Goal: Information Seeking & Learning: Check status

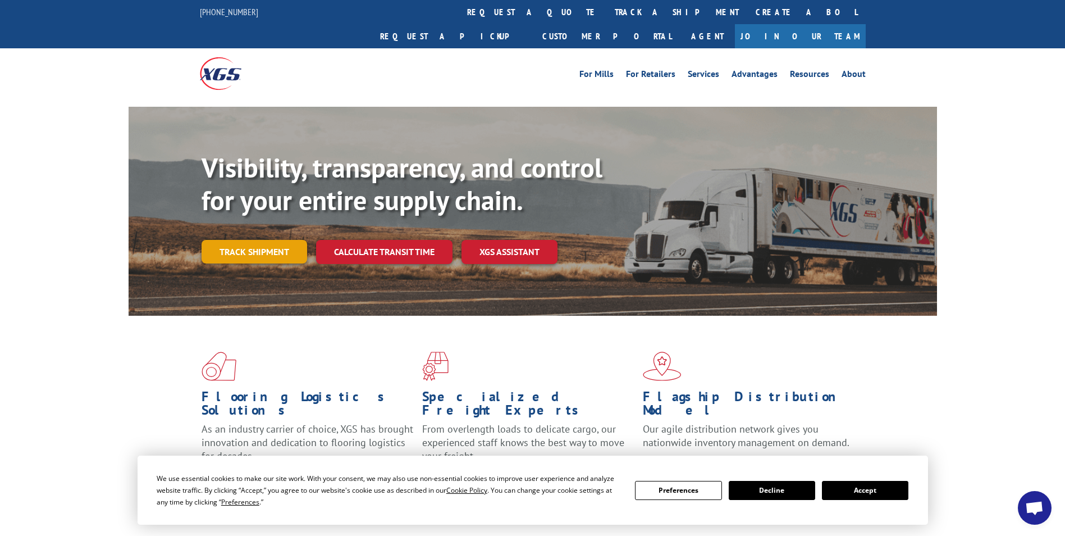
click at [253, 240] on link "Track shipment" at bounding box center [255, 252] width 106 height 24
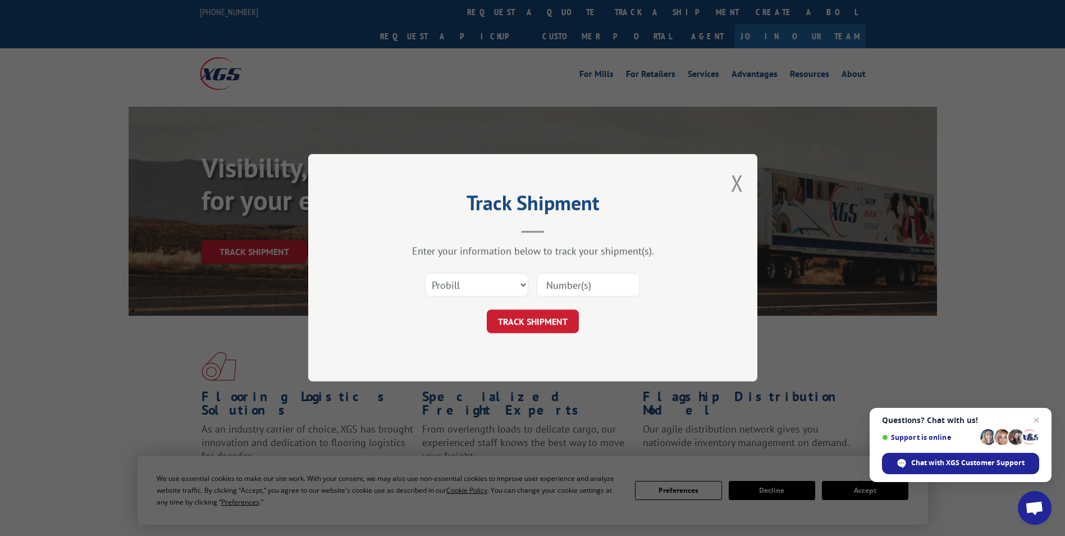
click at [554, 282] on input at bounding box center [588, 285] width 103 height 24
paste input "176370450"
type input "176370450"
click at [529, 319] on button "TRACK SHIPMENT" at bounding box center [533, 322] width 92 height 24
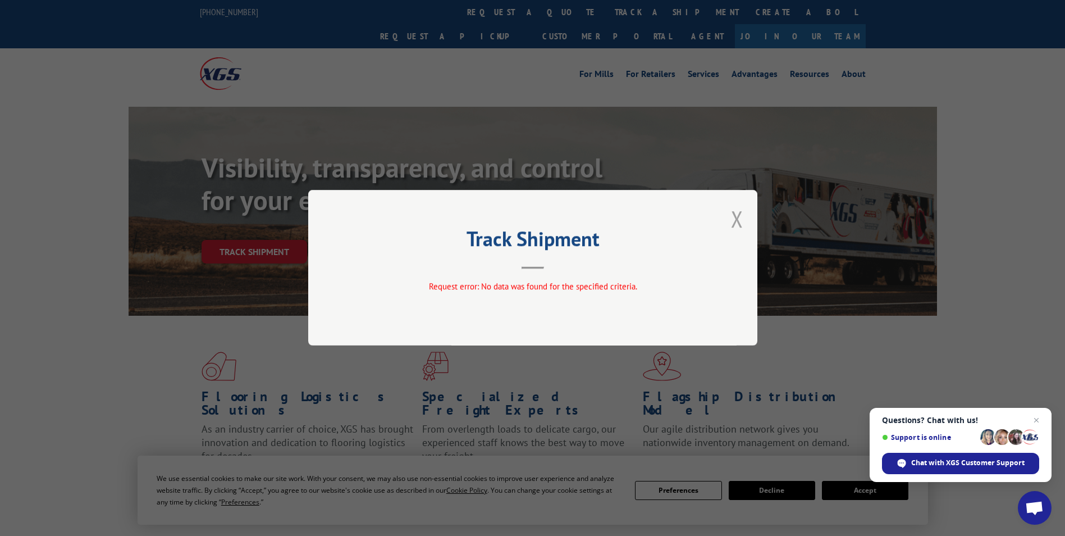
click at [741, 216] on button "Close modal" at bounding box center [737, 219] width 12 height 30
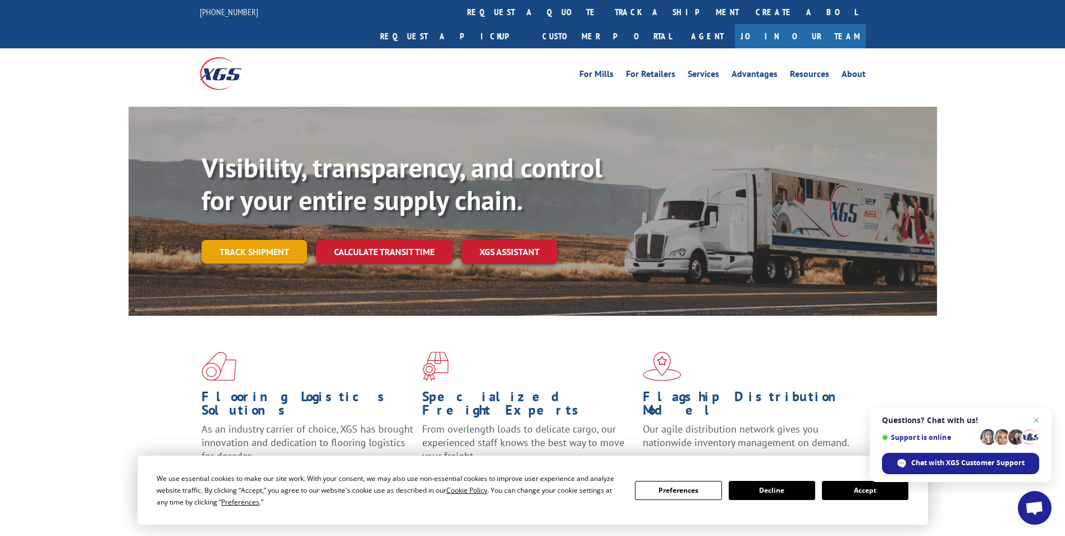
click at [249, 240] on link "Track shipment" at bounding box center [255, 252] width 106 height 24
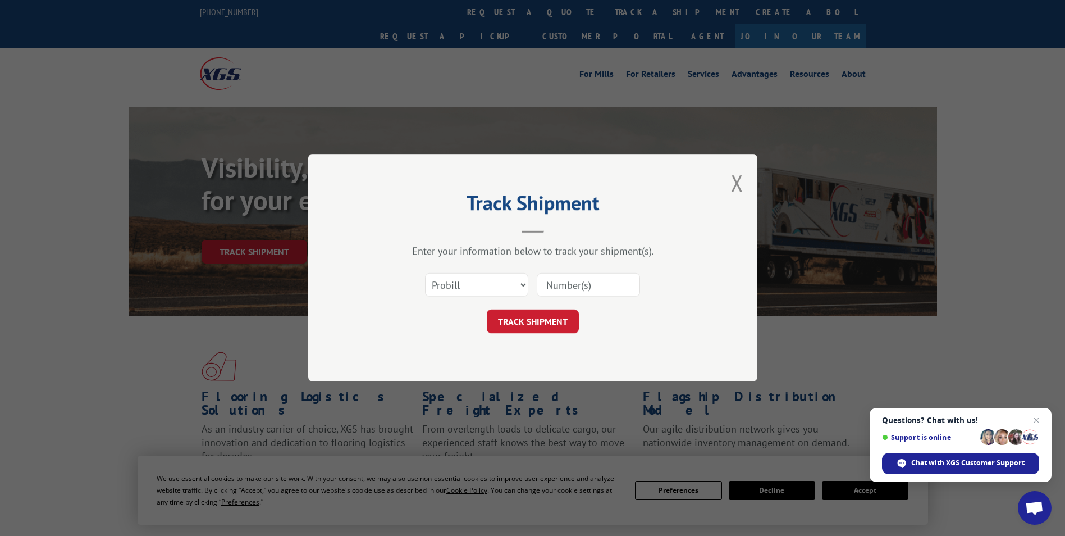
click at [546, 294] on input at bounding box center [588, 285] width 103 height 24
paste input "176370450"
type input "176370450"
click button "TRACK SHIPMENT" at bounding box center [533, 322] width 92 height 24
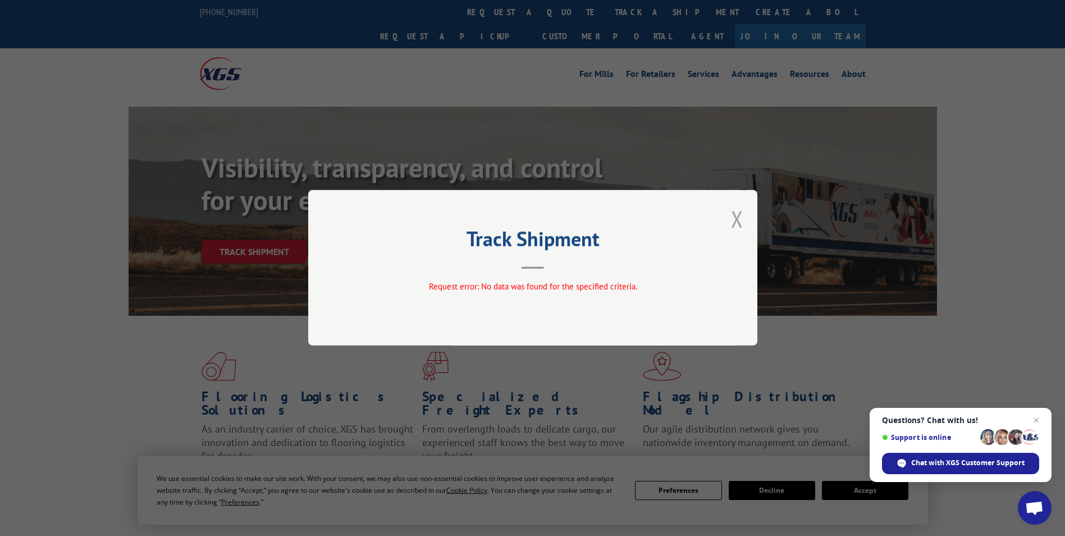
click at [739, 216] on button "Close modal" at bounding box center [737, 219] width 12 height 30
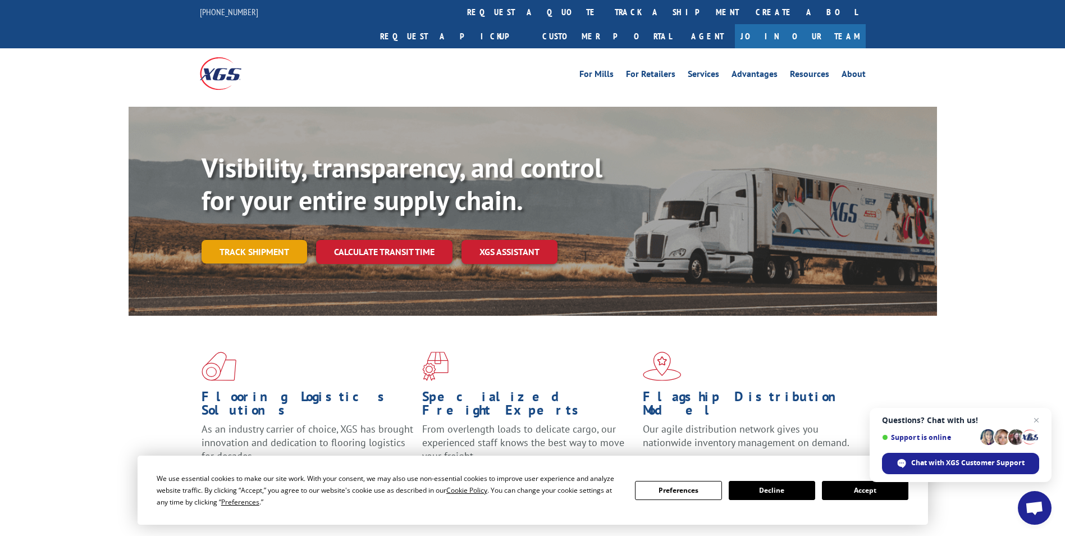
click at [240, 240] on link "Track shipment" at bounding box center [255, 252] width 106 height 24
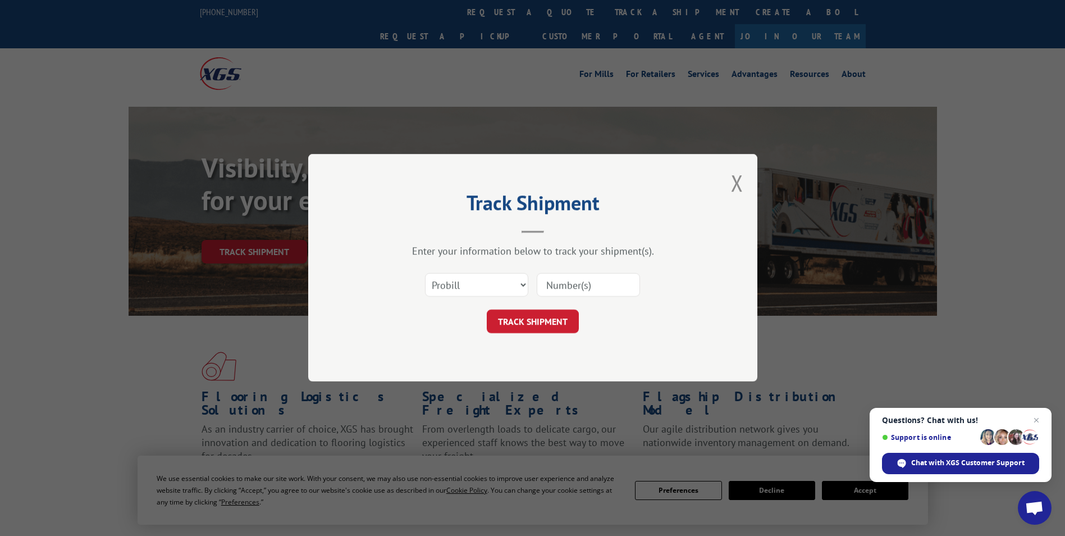
drag, startPoint x: 869, startPoint y: 491, endPoint x: 552, endPoint y: 349, distance: 346.8
click at [868, 491] on div "Track Shipment Enter your information below to track your shipment(s). Select c…" at bounding box center [532, 268] width 1065 height 536
click at [733, 188] on button "Close modal" at bounding box center [737, 183] width 12 height 30
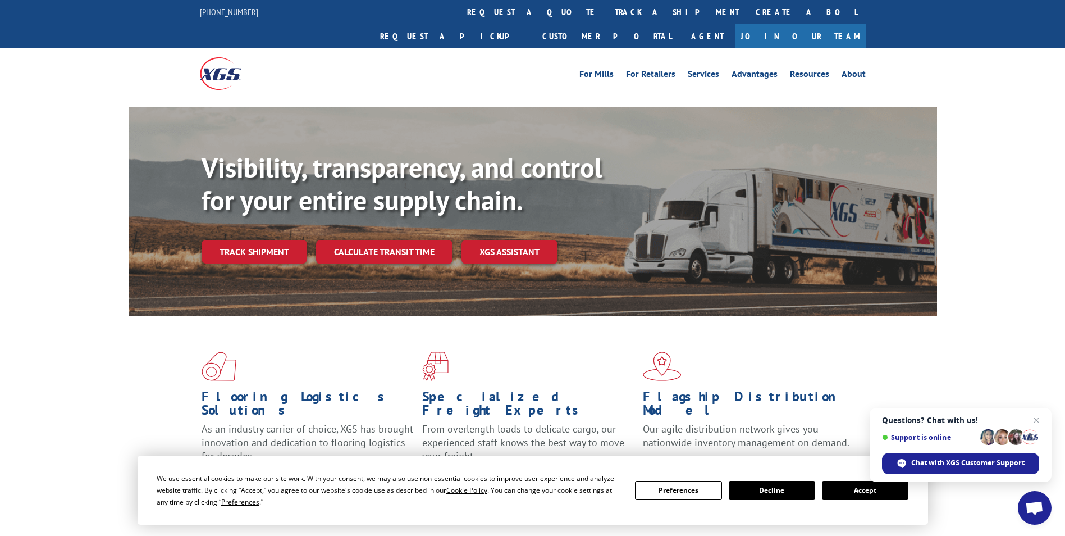
drag, startPoint x: 855, startPoint y: 496, endPoint x: 849, endPoint y: 482, distance: 15.8
click at [854, 496] on button "Accept" at bounding box center [865, 490] width 86 height 19
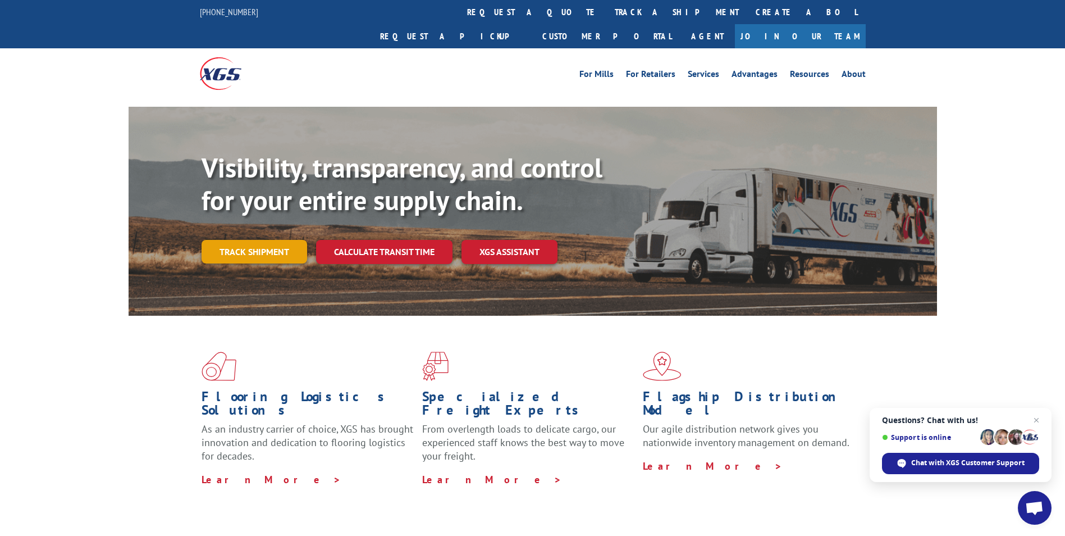
click at [234, 240] on link "Track shipment" at bounding box center [255, 252] width 106 height 24
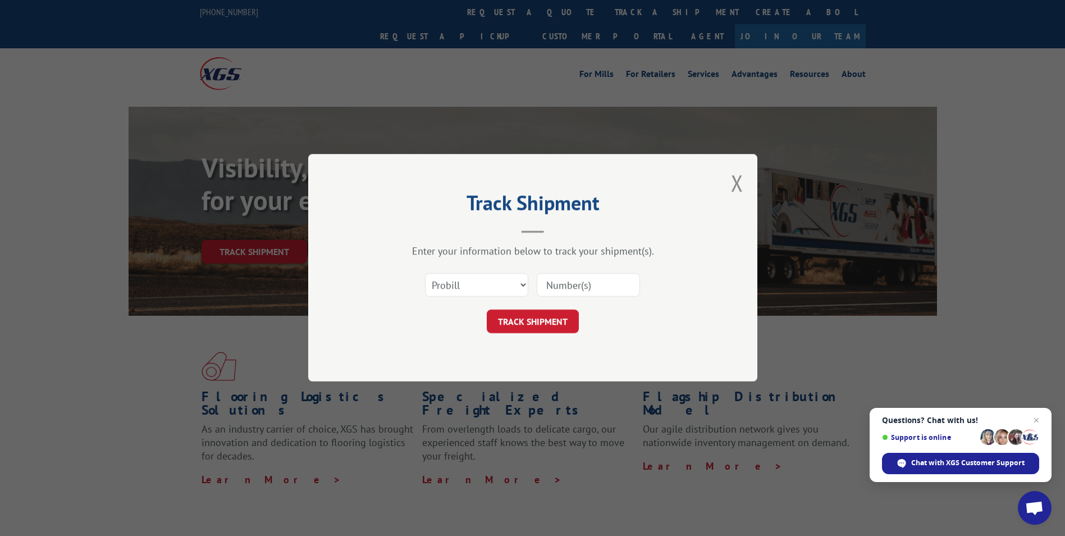
paste input "176370450"
type input "176370450"
click at [540, 328] on button "TRACK SHIPMENT" at bounding box center [533, 322] width 92 height 24
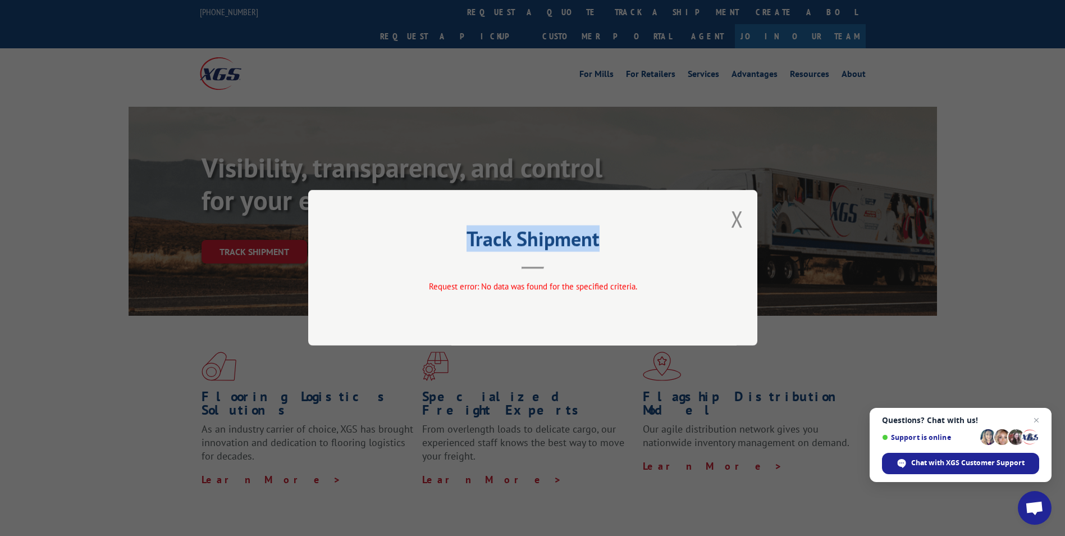
drag, startPoint x: 292, startPoint y: 166, endPoint x: 820, endPoint y: 204, distance: 529.1
click at [820, 204] on div "Track Shipment Request error: No data was found for the specified criteria." at bounding box center [532, 268] width 1065 height 536
click at [732, 216] on button "Close modal" at bounding box center [737, 219] width 12 height 30
